Goal: Information Seeking & Learning: Learn about a topic

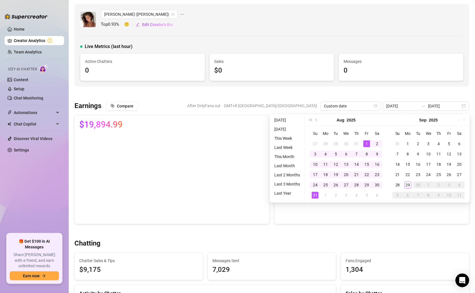
drag, startPoint x: 0, startPoint y: 0, endPoint x: 46, endPoint y: 40, distance: 61.2
click at [46, 40] on link "Creator Analytics" at bounding box center [37, 40] width 46 height 9
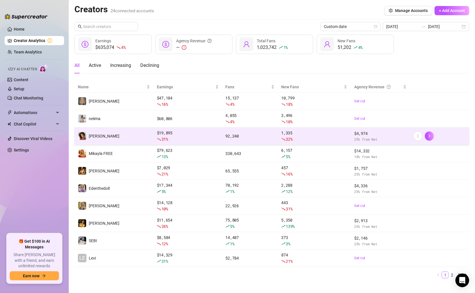
click at [124, 136] on td "[PERSON_NAME]" at bounding box center [113, 136] width 79 height 17
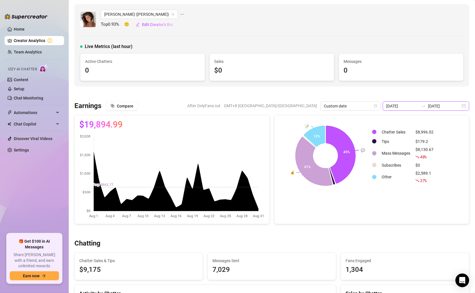
click at [401, 106] on input "2025-08-01" at bounding box center [402, 106] width 33 height 6
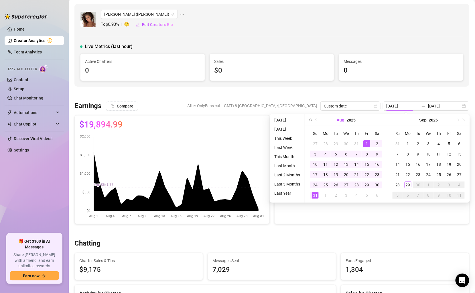
click at [342, 121] on button "Aug" at bounding box center [341, 119] width 8 height 11
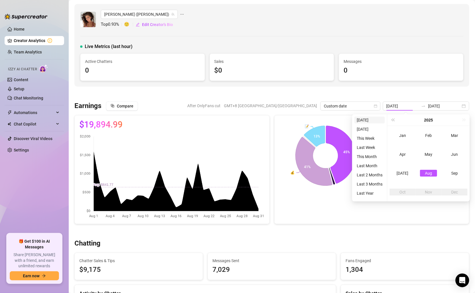
type input "2025-09-29"
type input "2025-08-01"
type input "2025-08-31"
click at [394, 120] on span "Last year (Control + left)" at bounding box center [392, 120] width 3 height 3
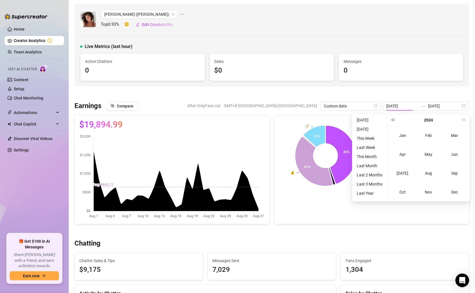
click at [393, 120] on span "Last year (Control + left)" at bounding box center [392, 120] width 3 height 3
click at [454, 192] on div "Dec" at bounding box center [454, 192] width 17 height 7
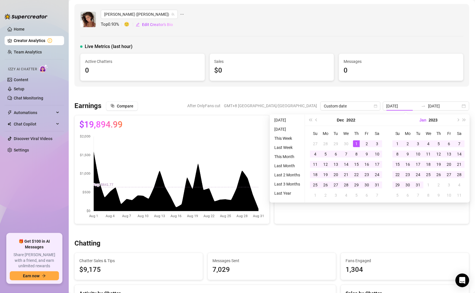
click at [419, 122] on button "Jan" at bounding box center [422, 119] width 7 height 11
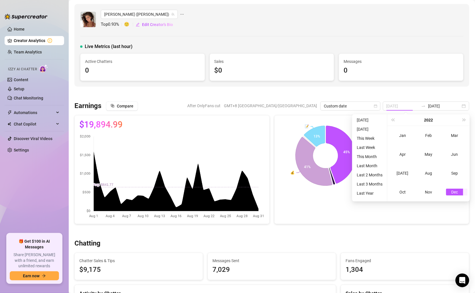
click at [455, 194] on div "Dec" at bounding box center [454, 192] width 17 height 7
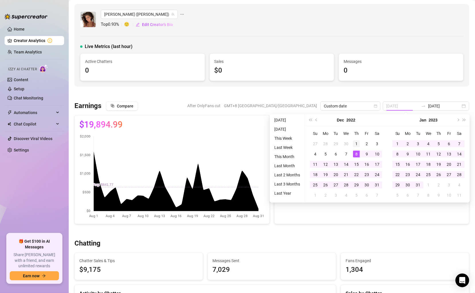
type input "2022-12-01"
click at [358, 145] on div "1" at bounding box center [356, 143] width 7 height 7
type input "2022-12-31"
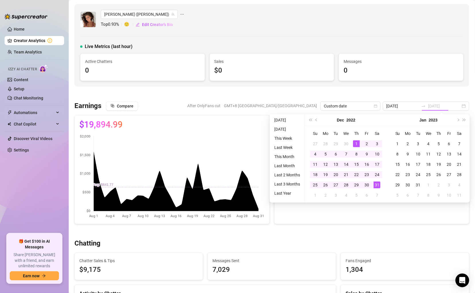
click at [377, 187] on div "31" at bounding box center [376, 185] width 7 height 7
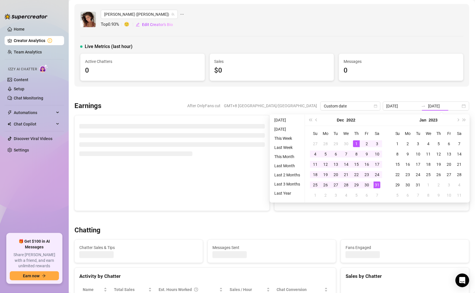
type input "2022-12-01"
type input "2022-12-31"
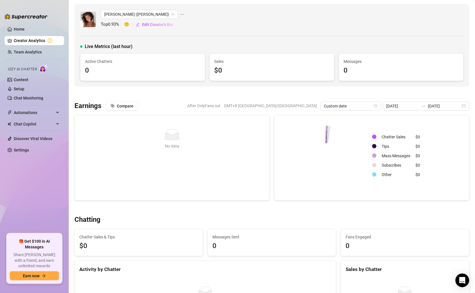
click at [340, 14] on div "Chloe (chloerosenbaum) Top 0.93 % 🙂 Edit Creator's Bio" at bounding box center [271, 19] width 383 height 19
click at [51, 39] on link "Creator Analytics" at bounding box center [37, 40] width 46 height 9
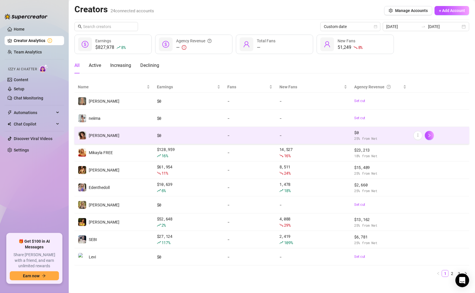
click at [104, 137] on td "[PERSON_NAME]" at bounding box center [113, 135] width 79 height 17
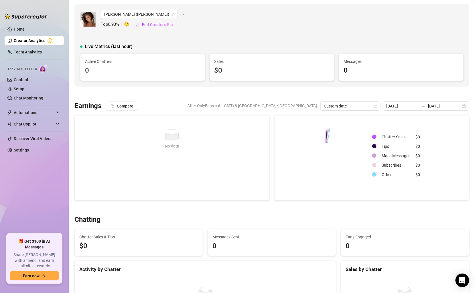
click at [326, 129] on rect at bounding box center [325, 156] width 93 height 72
click at [419, 106] on input "2022-12-01" at bounding box center [402, 106] width 33 height 6
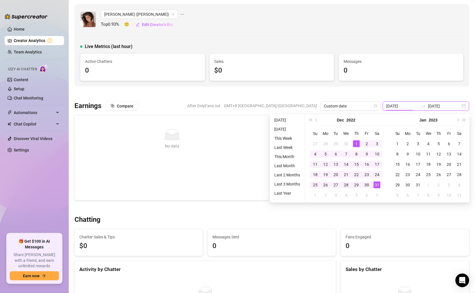
click at [419, 106] on input "2022-12-01" at bounding box center [402, 106] width 33 height 6
click at [24, 50] on link "Team Analytics" at bounding box center [28, 52] width 28 height 5
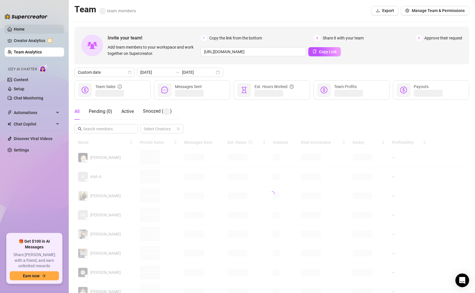
click at [22, 27] on link "Home" at bounding box center [19, 29] width 11 height 5
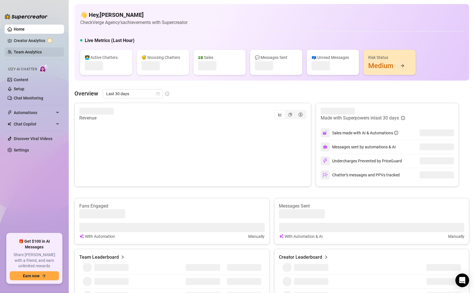
click at [19, 51] on link "Team Analytics" at bounding box center [28, 52] width 28 height 5
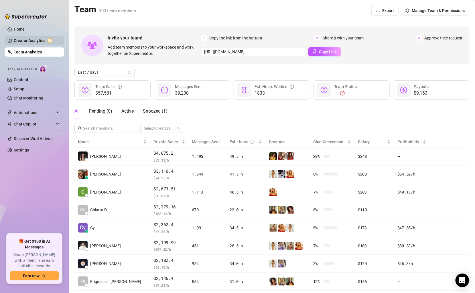
click at [29, 39] on link "Creator Analytics" at bounding box center [37, 40] width 46 height 9
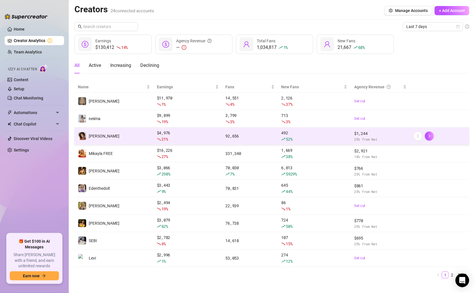
click at [100, 138] on td "[PERSON_NAME]" at bounding box center [113, 136] width 79 height 17
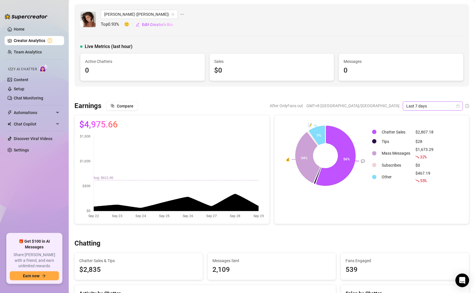
click at [428, 106] on span "Last 7 days" at bounding box center [432, 106] width 53 height 9
